Goal: Task Accomplishment & Management: Use online tool/utility

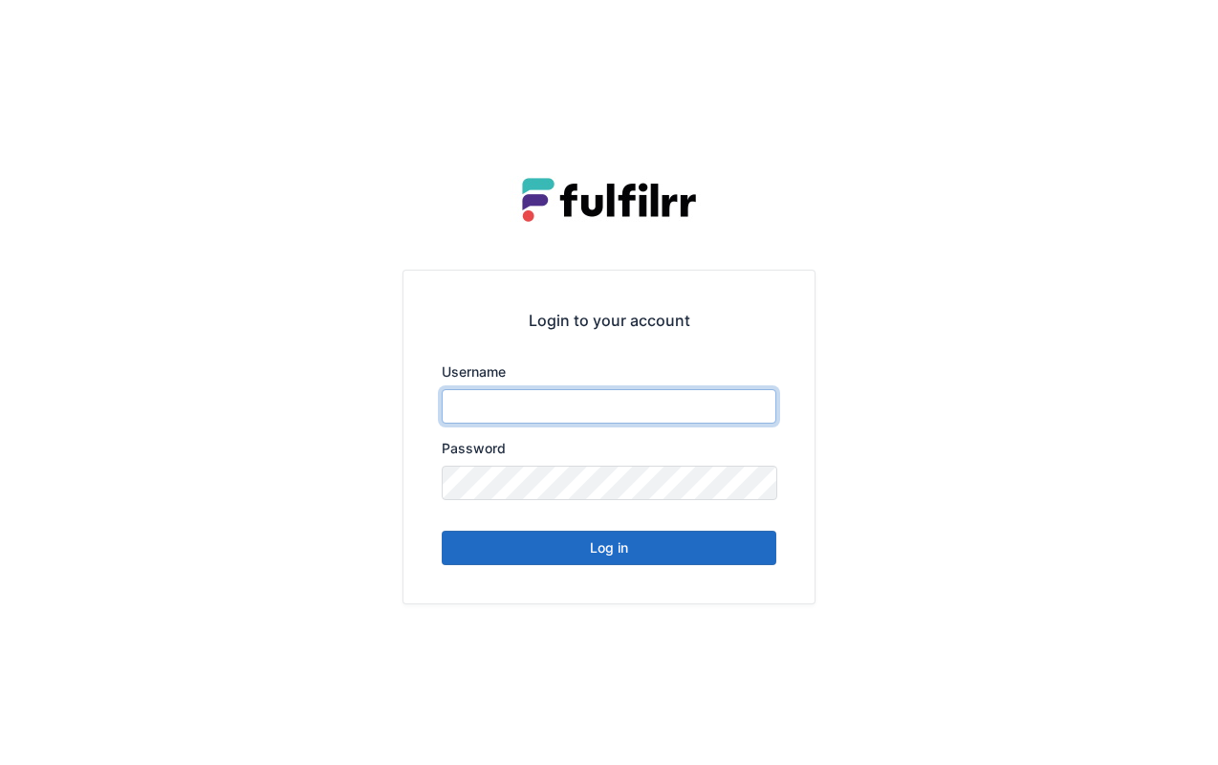
type input "******"
click at [654, 547] on button "Log in" at bounding box center [609, 548] width 335 height 34
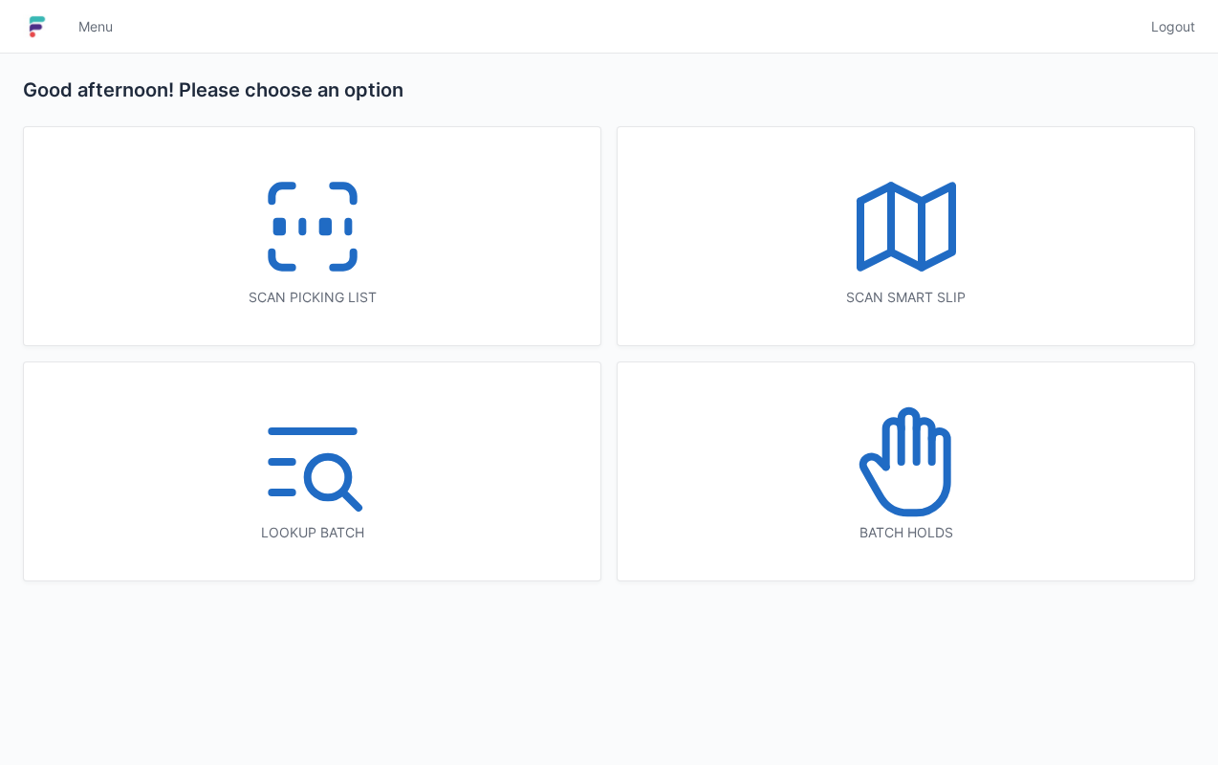
click at [305, 250] on icon at bounding box center [312, 226] width 122 height 122
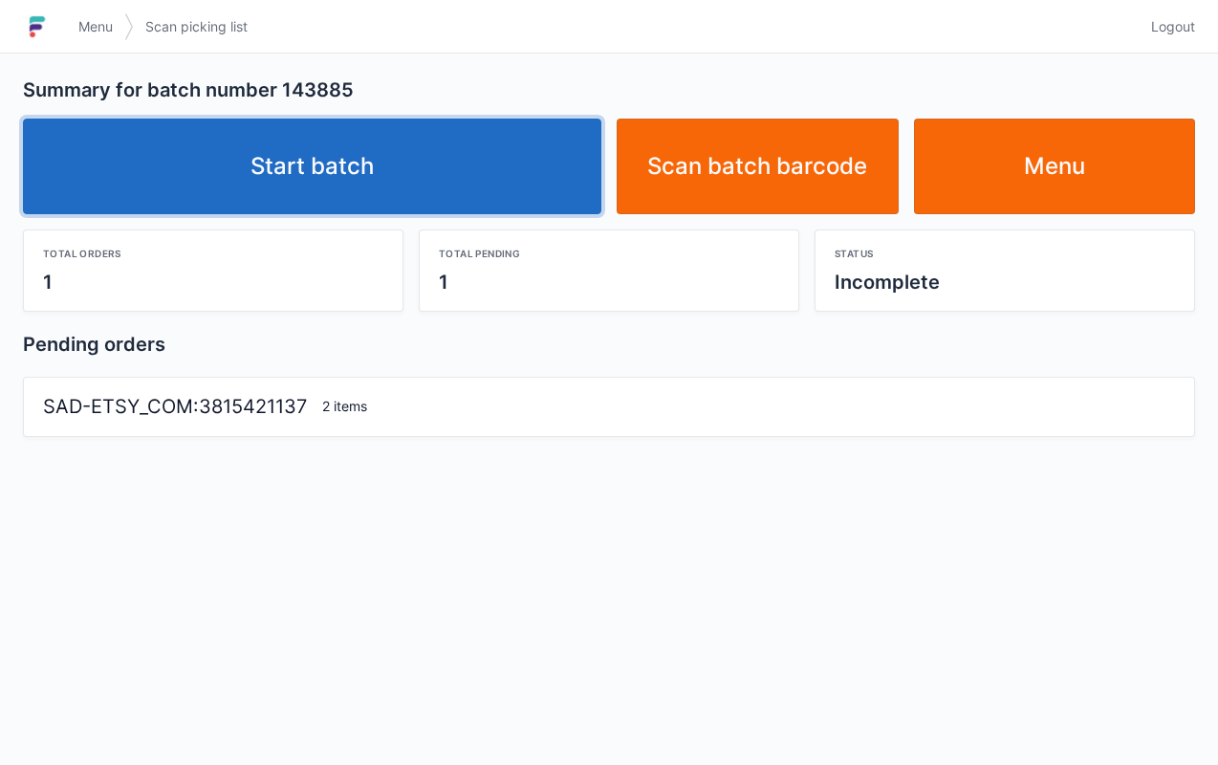
click at [371, 158] on link "Start batch" at bounding box center [312, 167] width 578 height 96
